Goal: Subscribe to service/newsletter

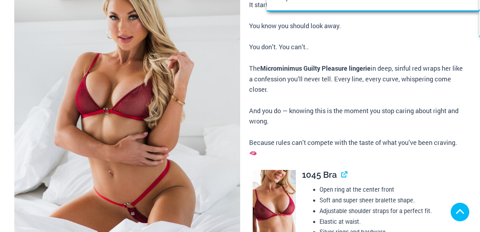
scroll to position [143, 0]
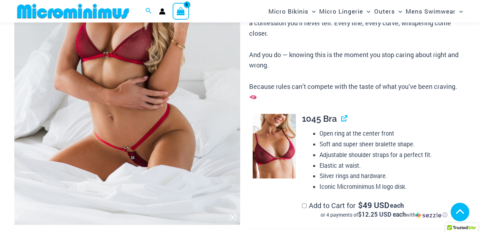
scroll to position [214, 0]
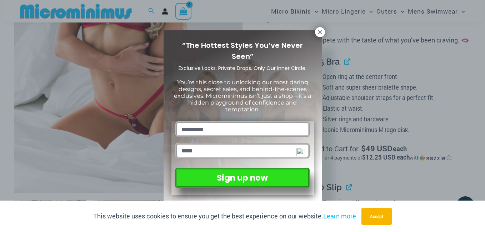
click at [237, 131] on input "text" at bounding box center [242, 129] width 134 height 16
type input "**********"
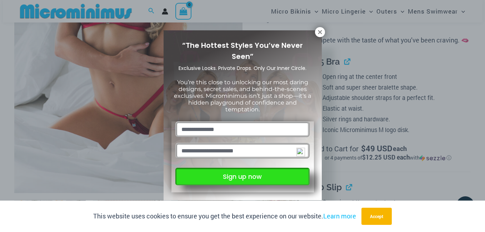
click at [234, 177] on button "Sign up now" at bounding box center [242, 177] width 134 height 18
click at [225, 174] on button "Sign up now" at bounding box center [242, 177] width 134 height 18
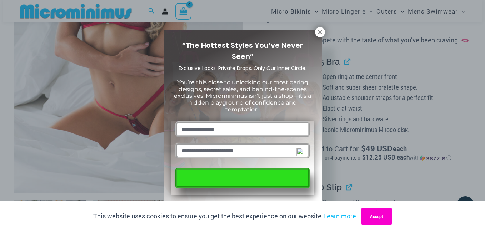
click at [374, 218] on button "Accept" at bounding box center [377, 216] width 30 height 17
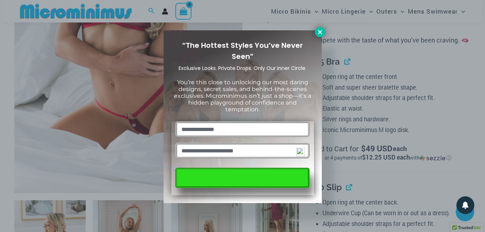
click at [315, 35] on button at bounding box center [320, 32] width 10 height 10
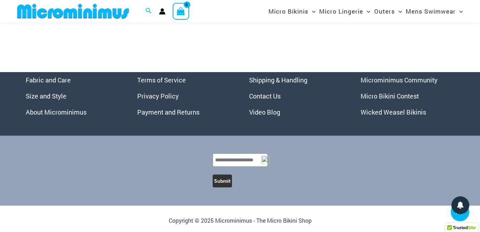
scroll to position [2588, 0]
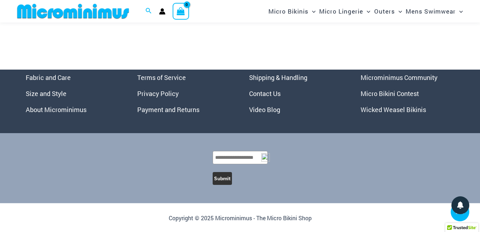
click at [389, 94] on link "Micro Bikini Contest" at bounding box center [389, 93] width 58 height 9
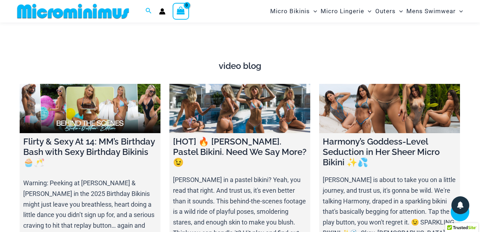
scroll to position [2387, 0]
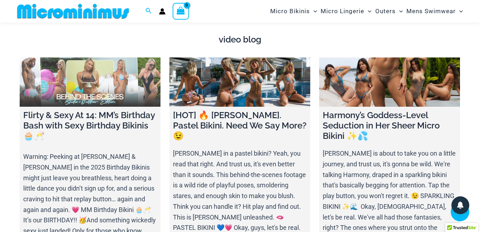
click at [136, 113] on h4 "Flirty & Sexy At 14: MM’s Birthday Bash with Sexy Birthday Bikinis 🧁🥂" at bounding box center [90, 125] width 134 height 31
click at [139, 82] on link at bounding box center [90, 82] width 141 height 49
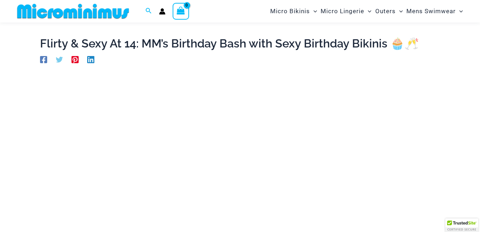
scroll to position [30, 0]
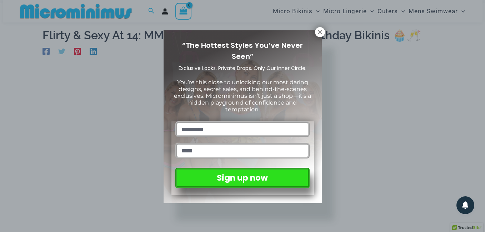
click at [233, 127] on input "text" at bounding box center [242, 129] width 134 height 16
type input "**********"
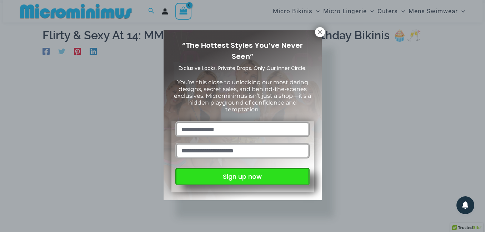
click at [247, 179] on button "Sign up now" at bounding box center [242, 177] width 134 height 18
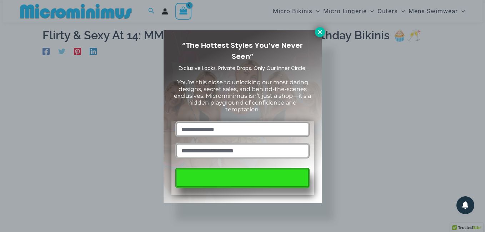
click at [320, 32] on icon at bounding box center [320, 32] width 4 height 4
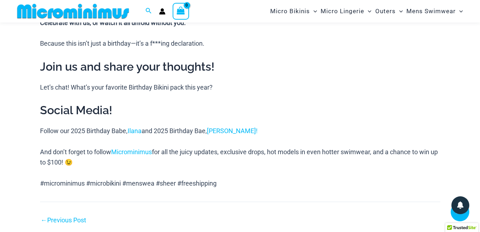
scroll to position [745, 0]
